Goal: Task Accomplishment & Management: Use online tool/utility

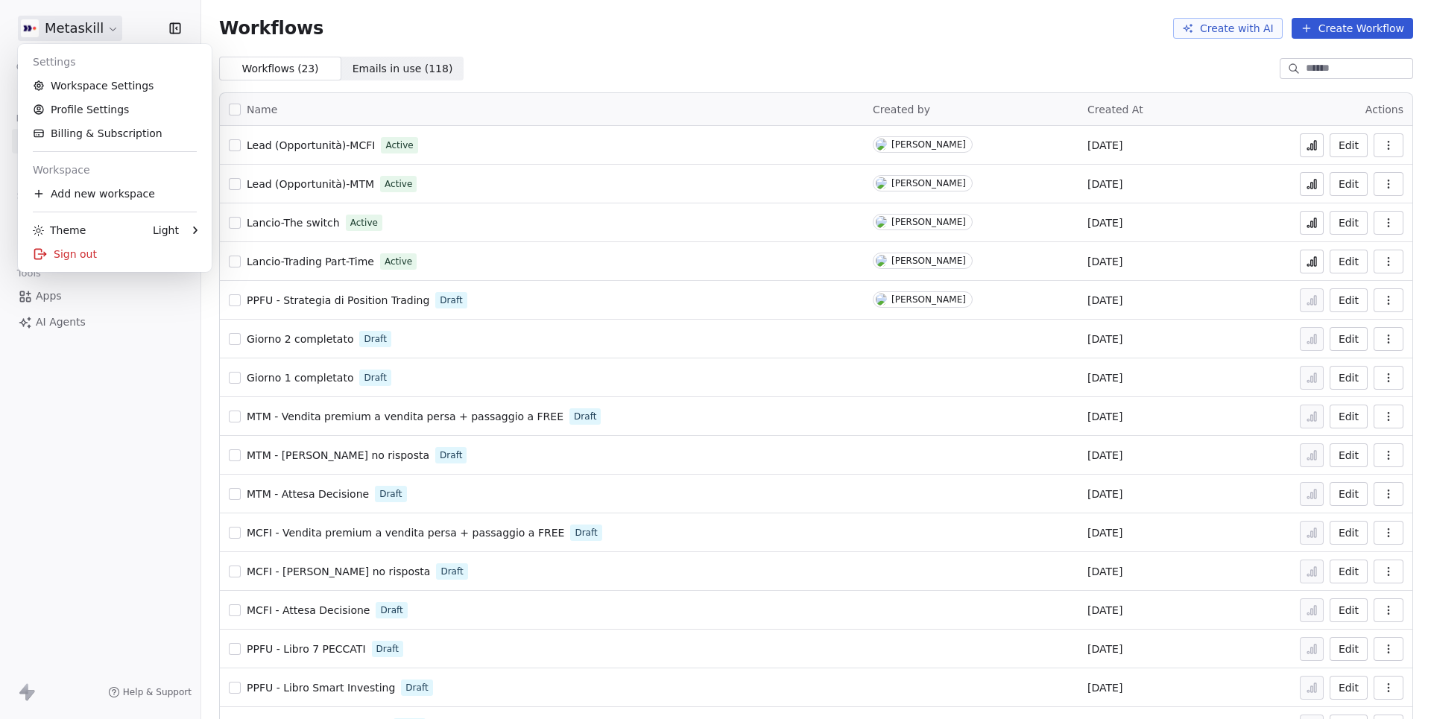
click at [111, 30] on html "Metaskill Contacts People Marketing Workflows Campaigns Sales Pipelines Sequenc…" at bounding box center [715, 359] width 1431 height 719
click at [90, 249] on div "Sign out" at bounding box center [115, 254] width 182 height 24
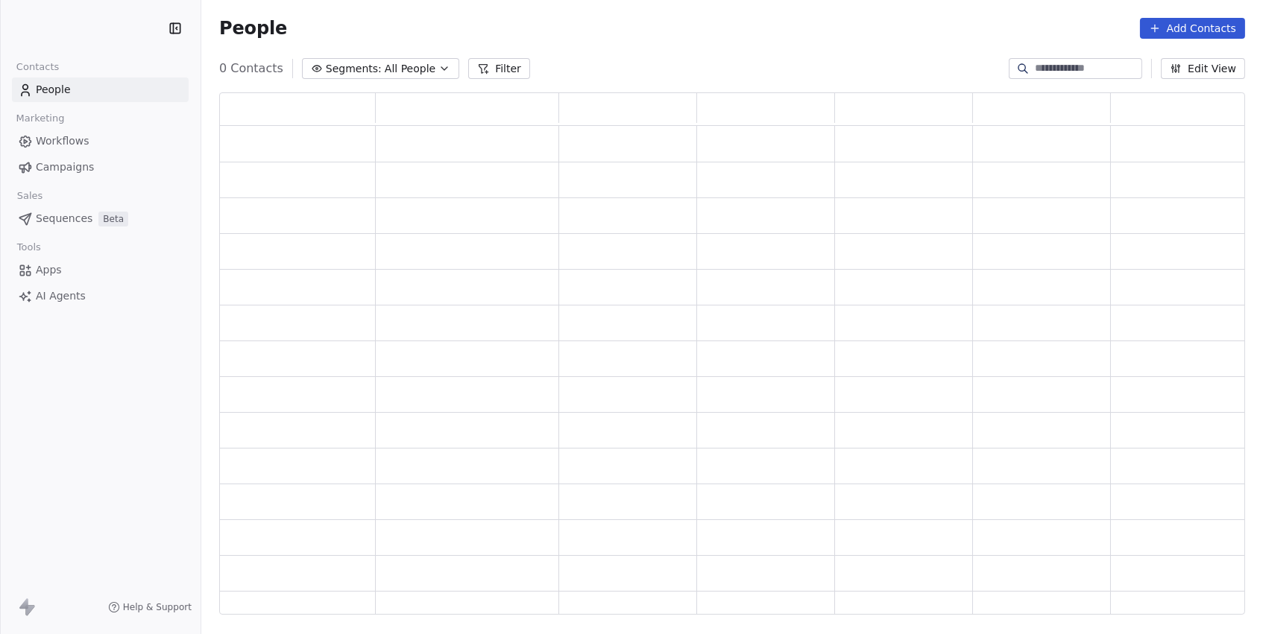
scroll to position [523, 1025]
